Goal: Task Accomplishment & Management: Use online tool/utility

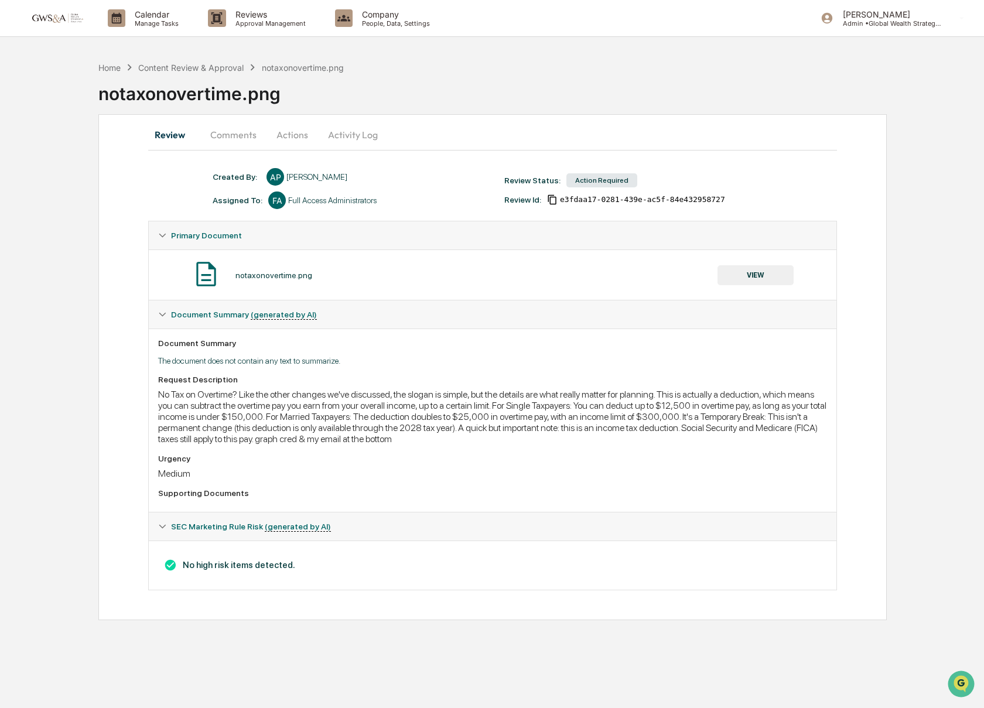
click at [776, 274] on button "VIEW" at bounding box center [755, 275] width 76 height 20
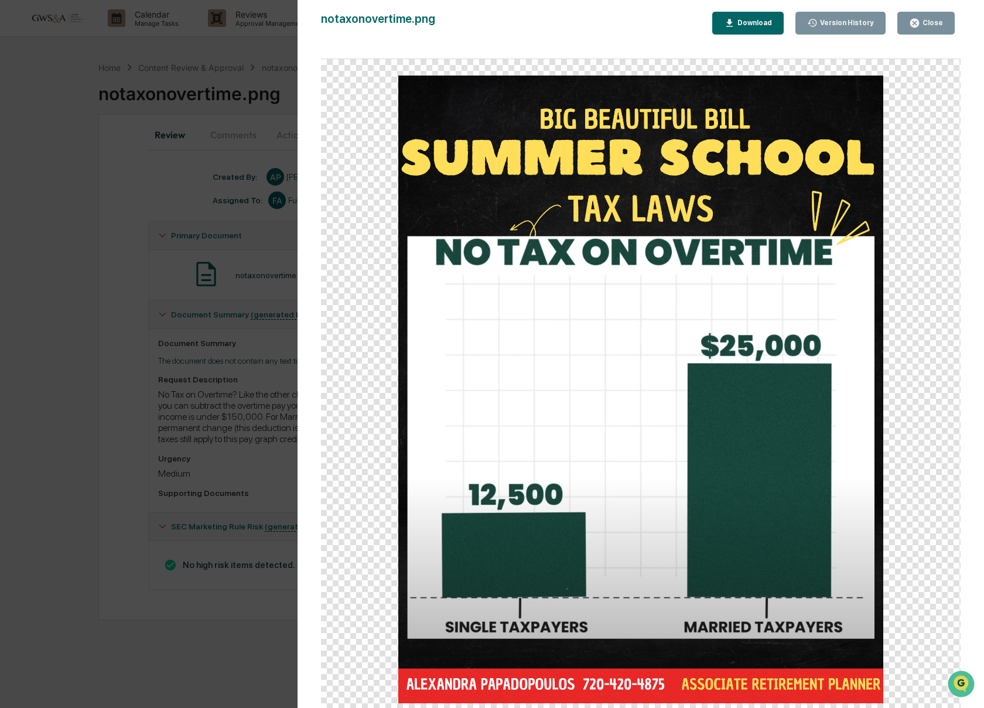
click at [941, 25] on div "Close" at bounding box center [931, 23] width 23 height 8
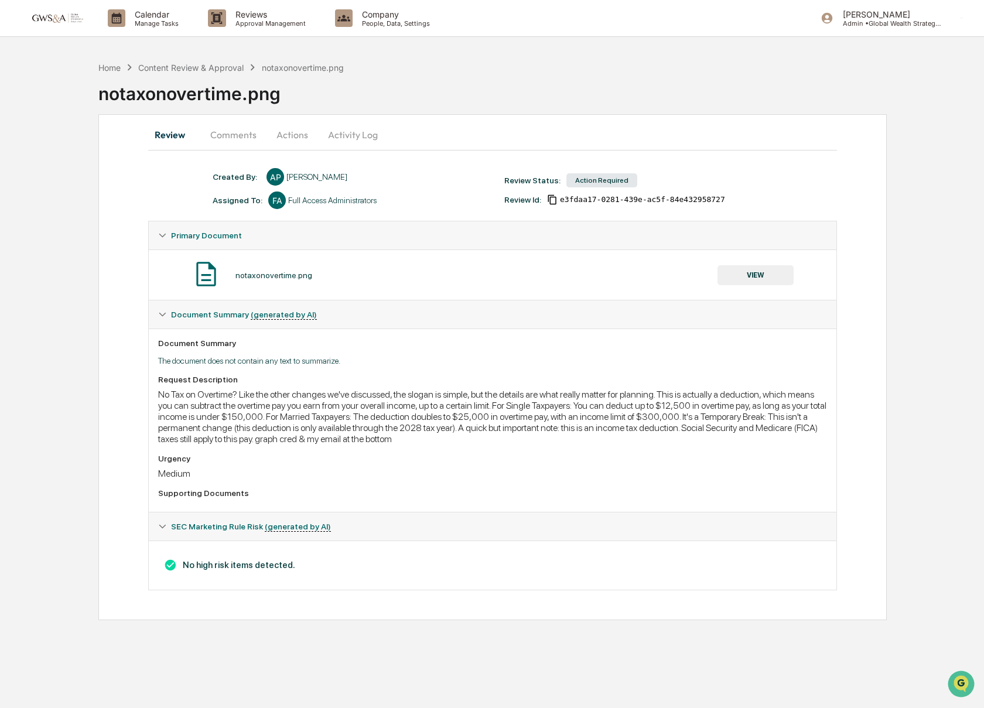
click at [214, 124] on button "Comments" at bounding box center [233, 135] width 65 height 28
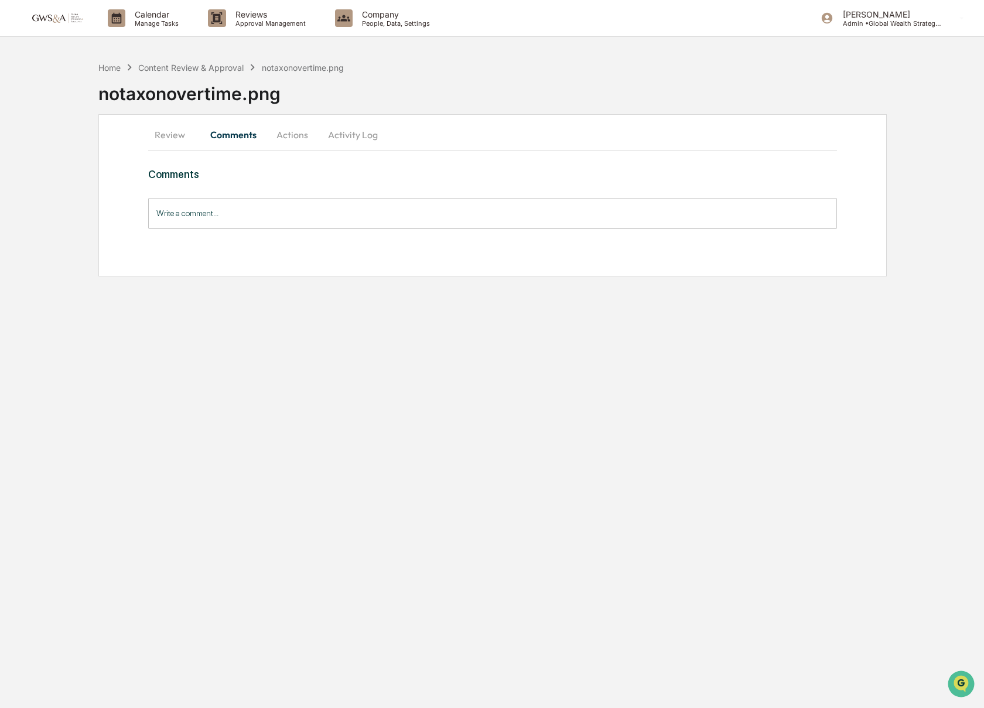
click at [302, 134] on button "Actions" at bounding box center [292, 135] width 53 height 28
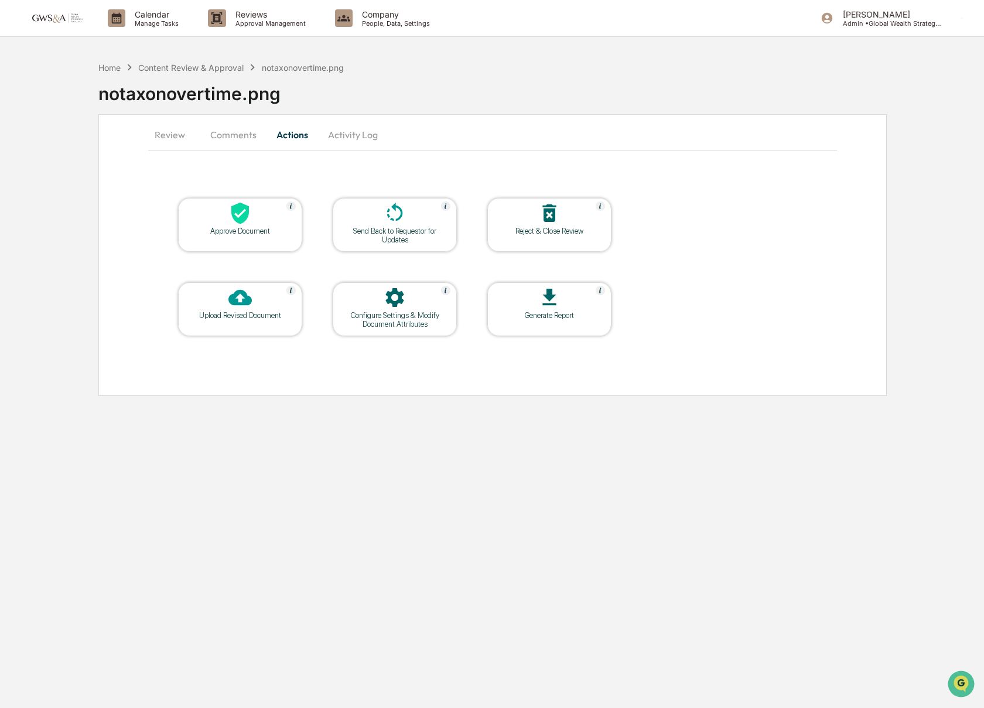
click at [262, 206] on div at bounding box center [240, 213] width 117 height 25
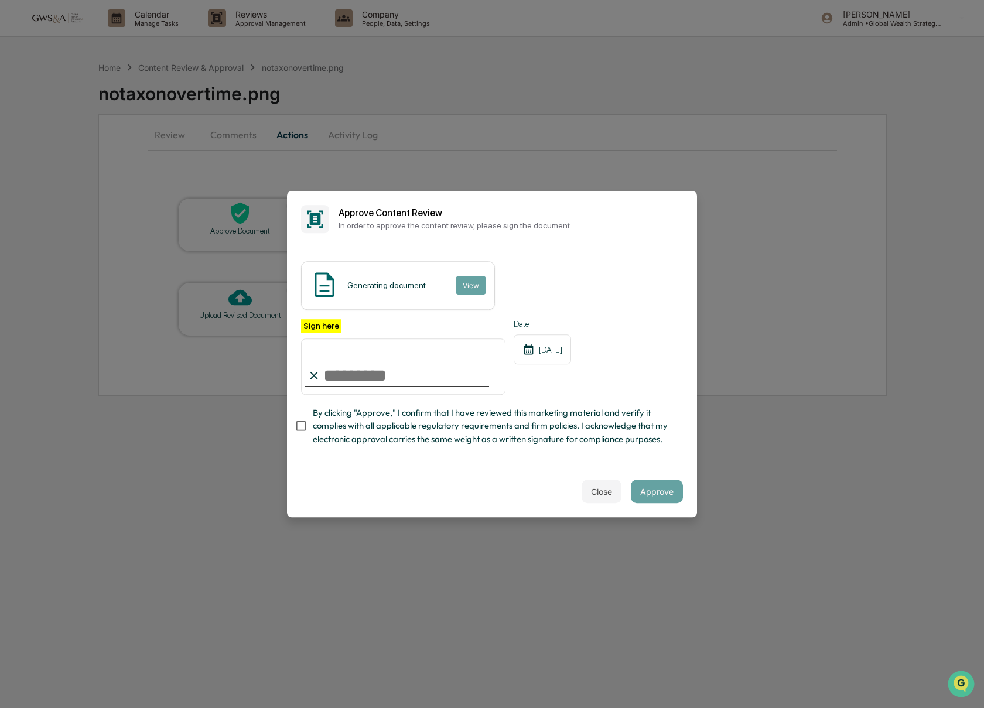
click at [397, 378] on input "Sign here" at bounding box center [403, 366] width 204 height 56
type input "**********"
drag, startPoint x: 470, startPoint y: 298, endPoint x: 473, endPoint y: 287, distance: 11.5
click at [470, 297] on div "Generating document... View" at bounding box center [398, 285] width 194 height 49
click at [485, 281] on button "View" at bounding box center [470, 285] width 30 height 19
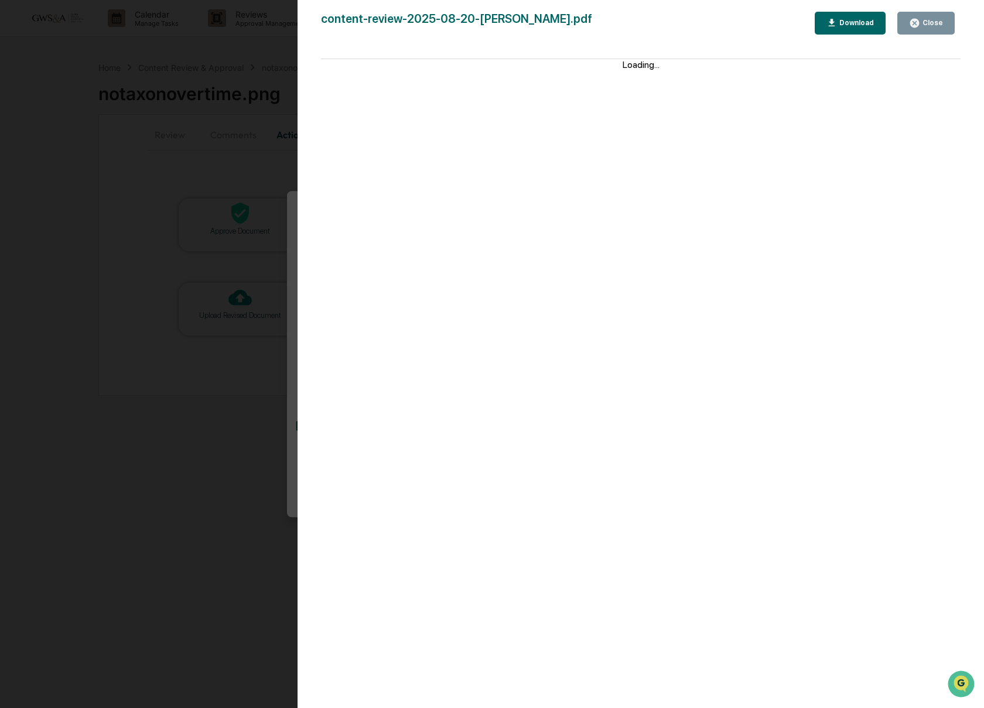
click at [943, 22] on button "Close" at bounding box center [925, 23] width 57 height 23
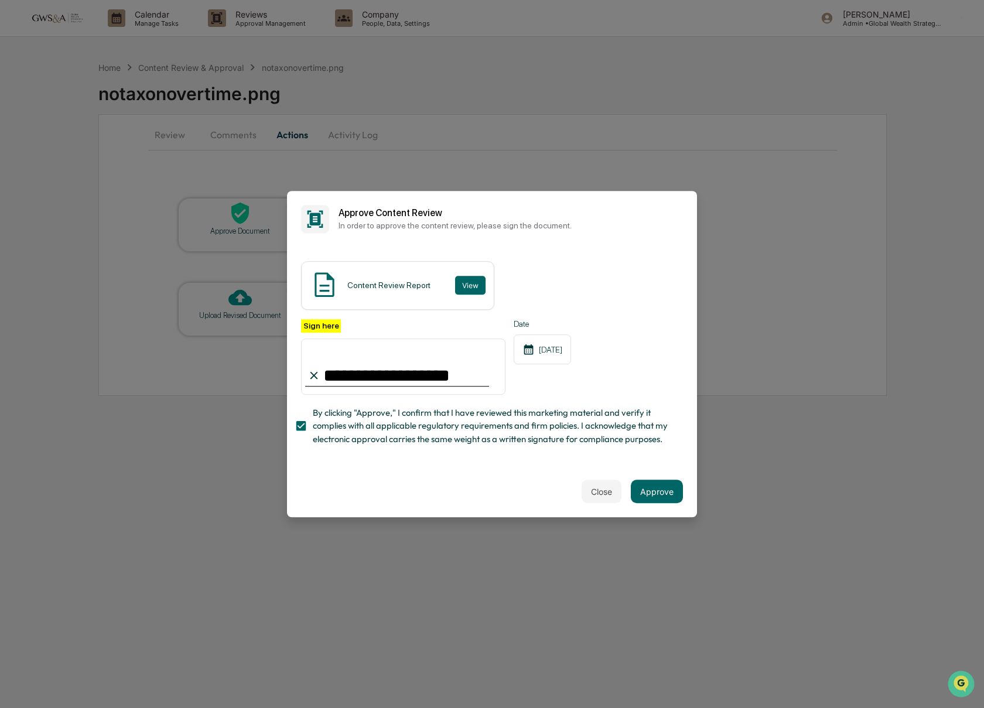
drag, startPoint x: 668, startPoint y: 488, endPoint x: 657, endPoint y: 478, distance: 14.1
click at [668, 488] on button "Approve" at bounding box center [657, 491] width 52 height 23
